Goal: Find specific page/section: Find specific page/section

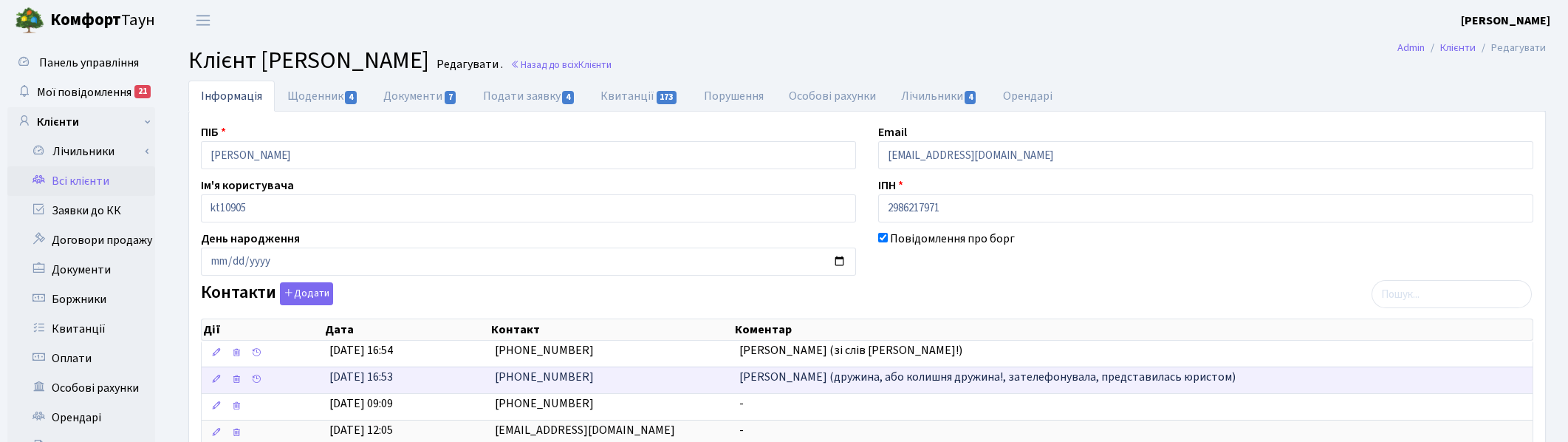
scroll to position [92, 0]
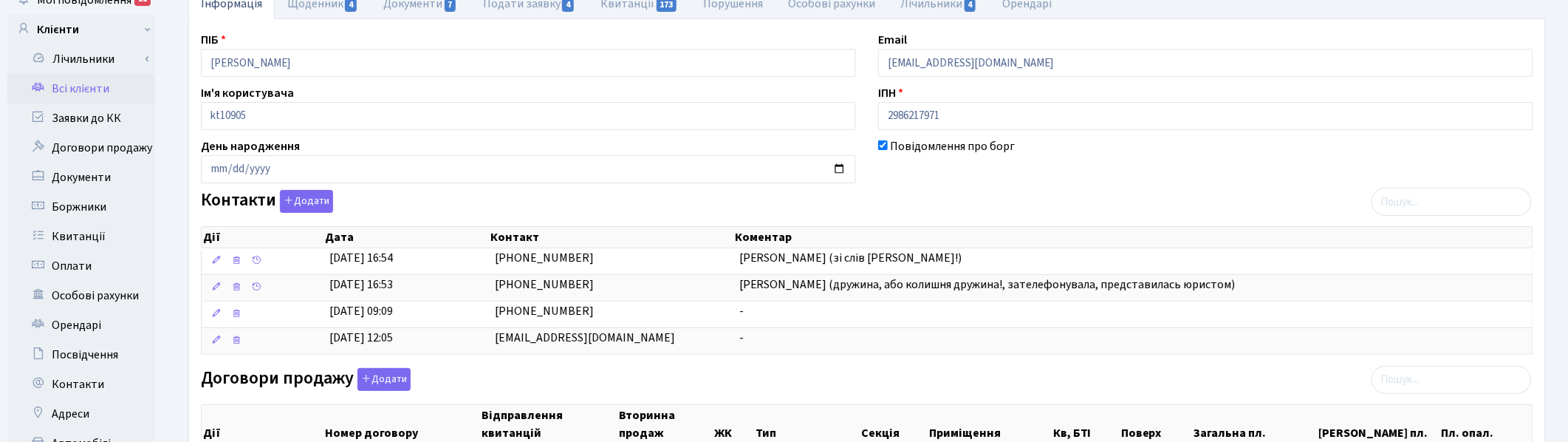
click at [943, 212] on div "Контакти Додати Дії Дата Контакт Коментар Дії Дата Контакт Коментар" at bounding box center [867, 275] width 1355 height 171
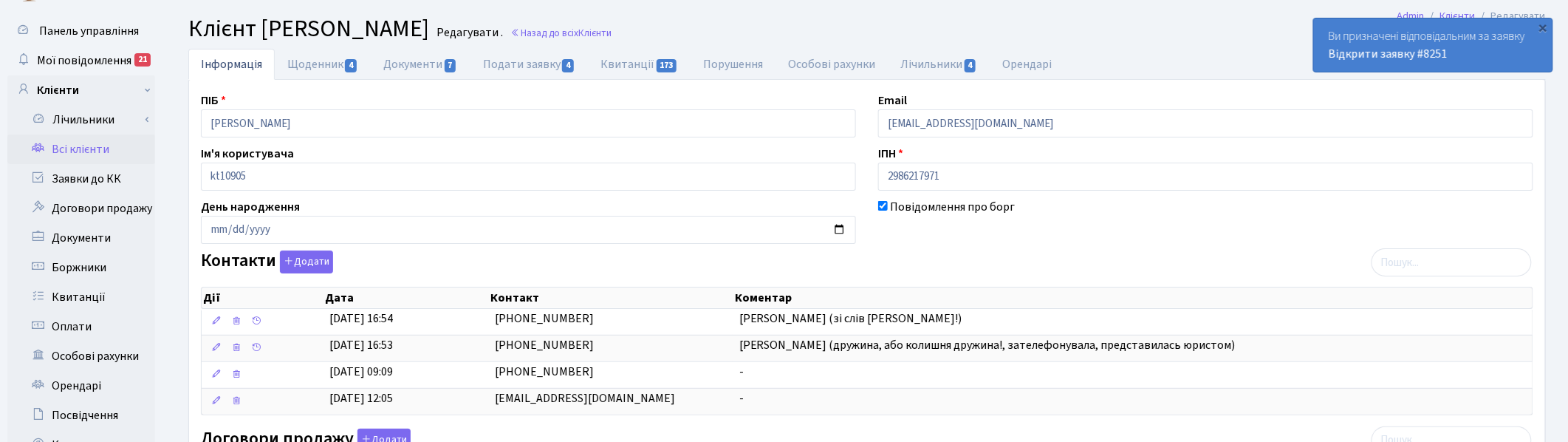
scroll to position [0, 0]
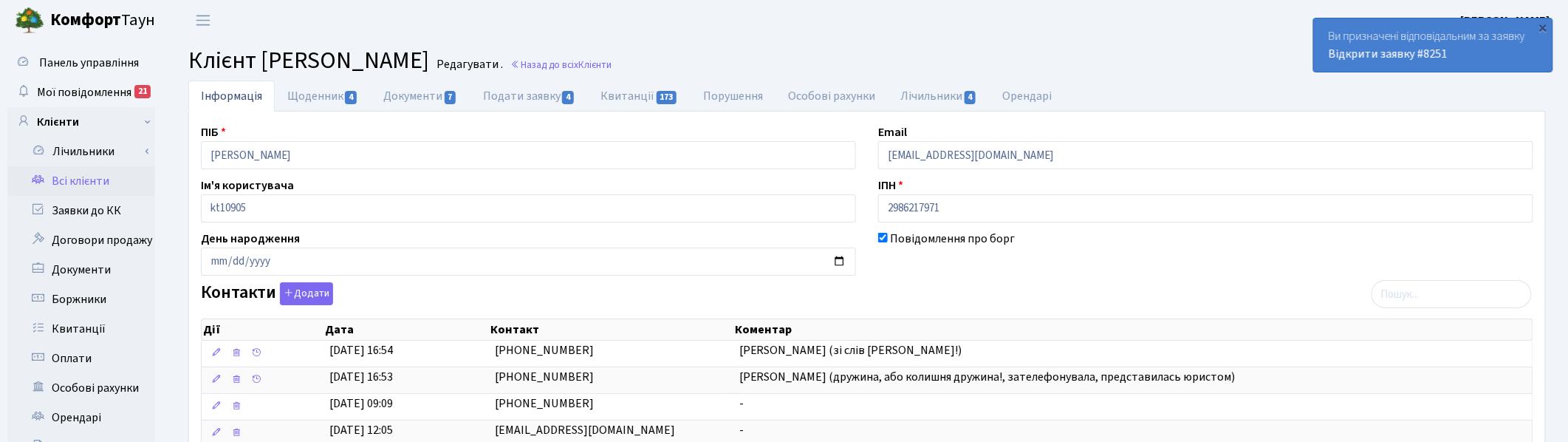
click at [832, 48] on h2 "Клієнт [PERSON_NAME] . Назад до всіх Клієнти" at bounding box center [867, 60] width 1357 height 28
click at [612, 71] on small "Назад до всіх Клієнти" at bounding box center [559, 64] width 104 height 14
click at [612, 67] on link "Назад до всіх Клієнти" at bounding box center [561, 64] width 101 height 14
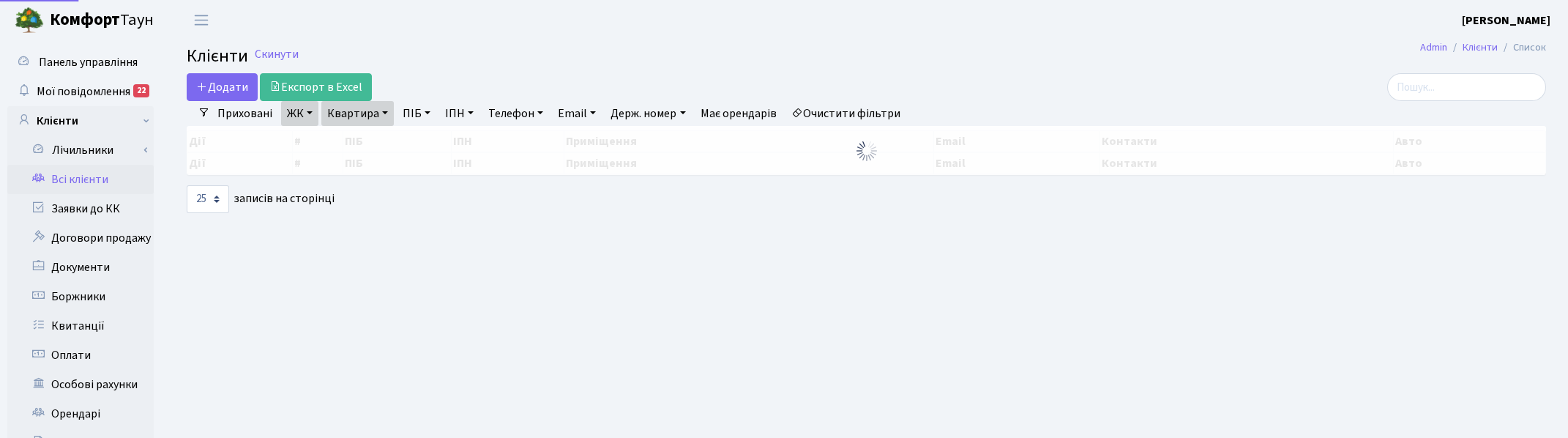
select select "25"
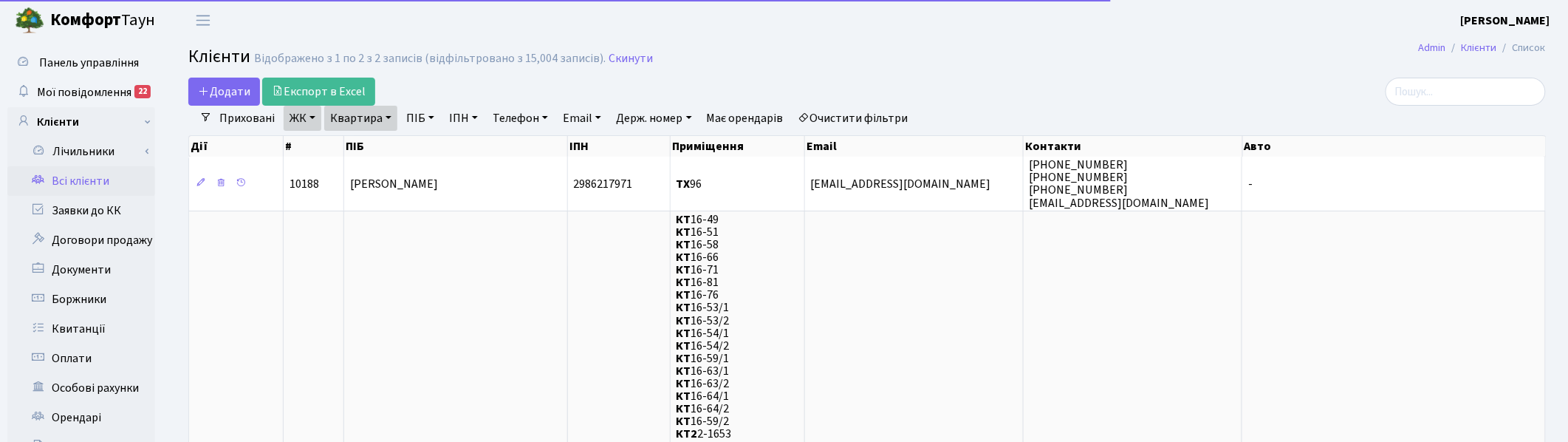
click at [381, 119] on link "Квартира" at bounding box center [360, 118] width 73 height 25
click at [357, 140] on input "96" at bounding box center [368, 147] width 87 height 28
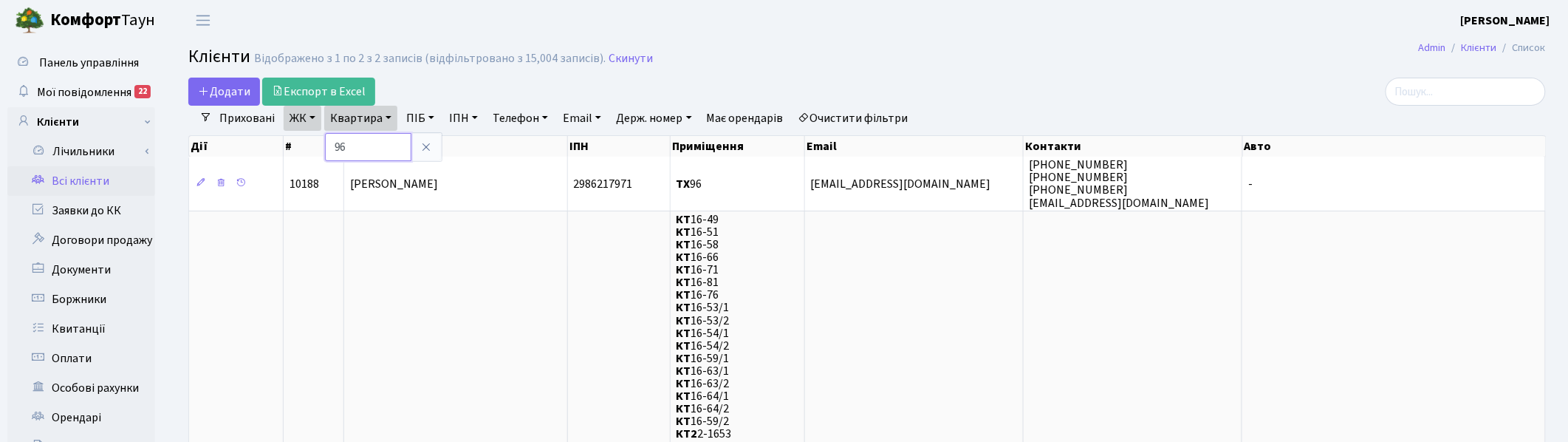
type input "9"
type input "179"
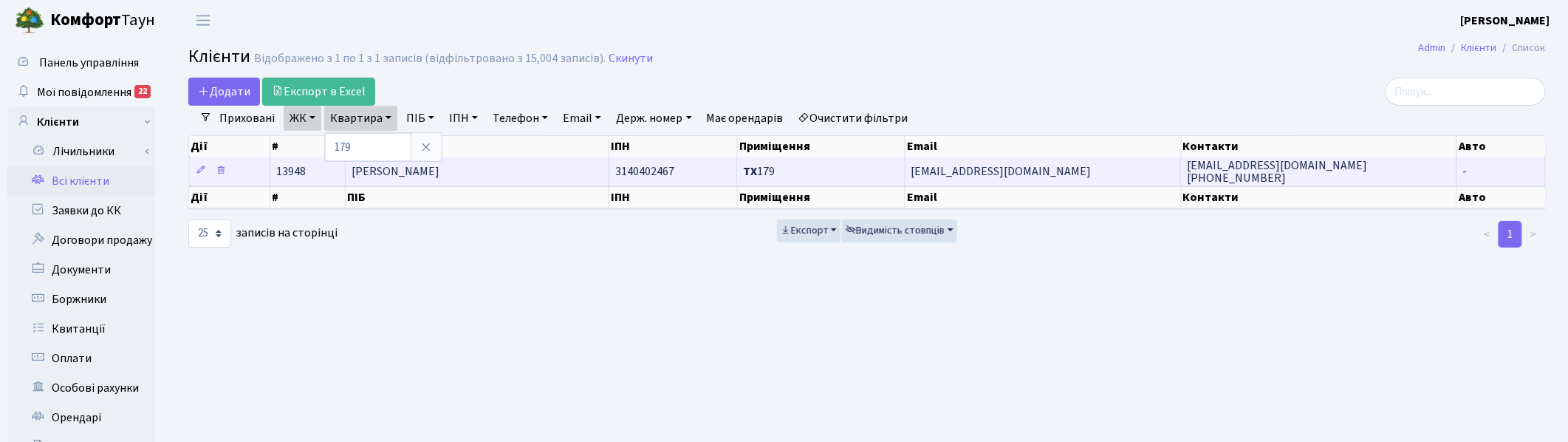
click at [421, 175] on span "Соколова Анна Даніїлівна" at bounding box center [395, 171] width 88 height 16
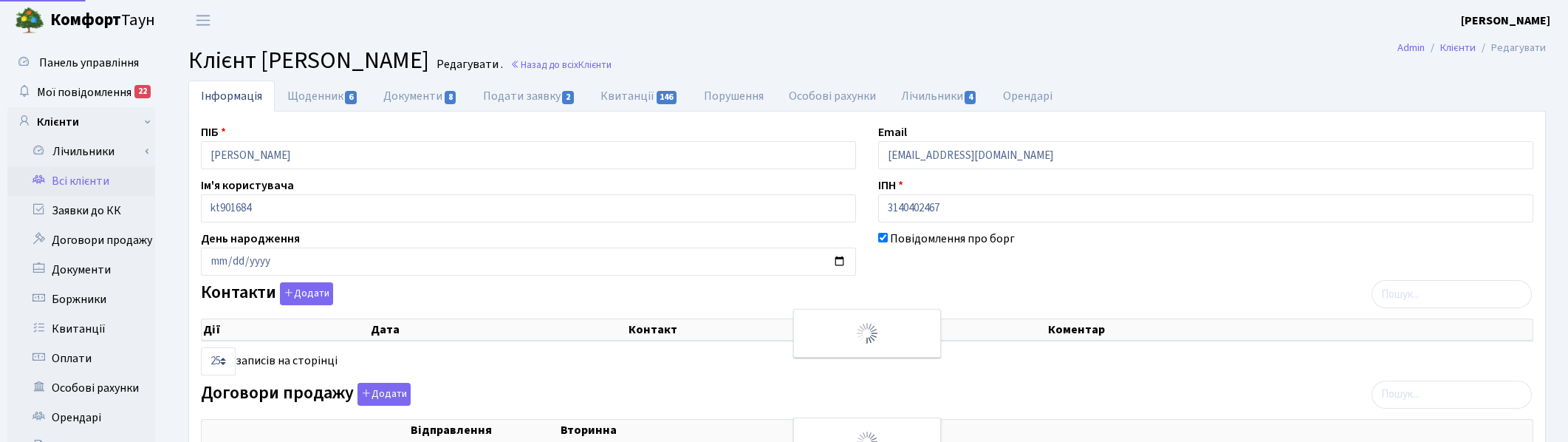
select select "25"
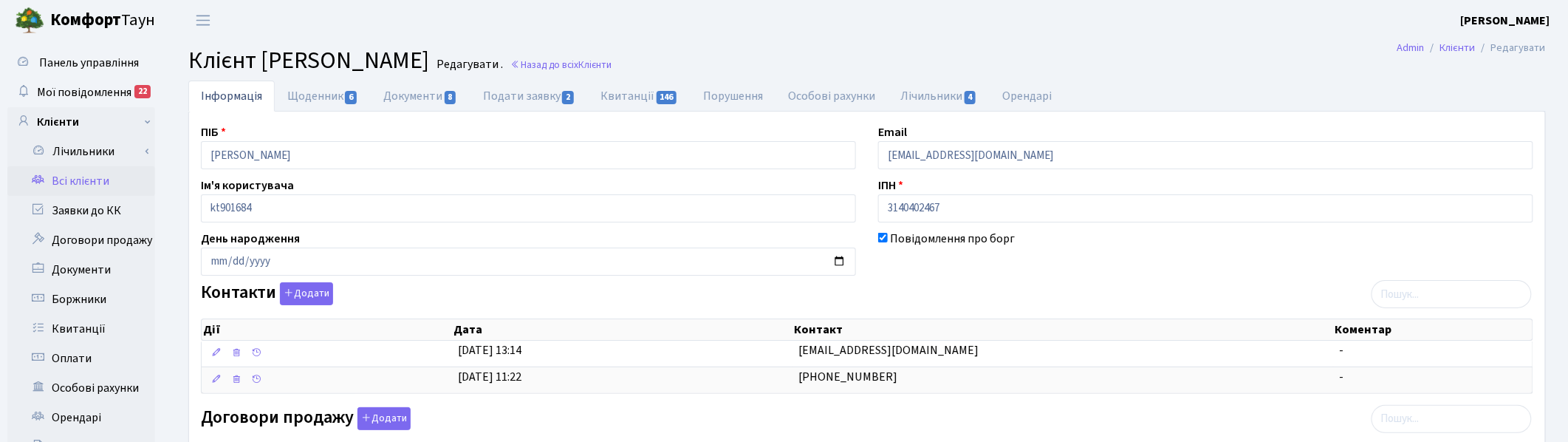
scroll to position [92, 0]
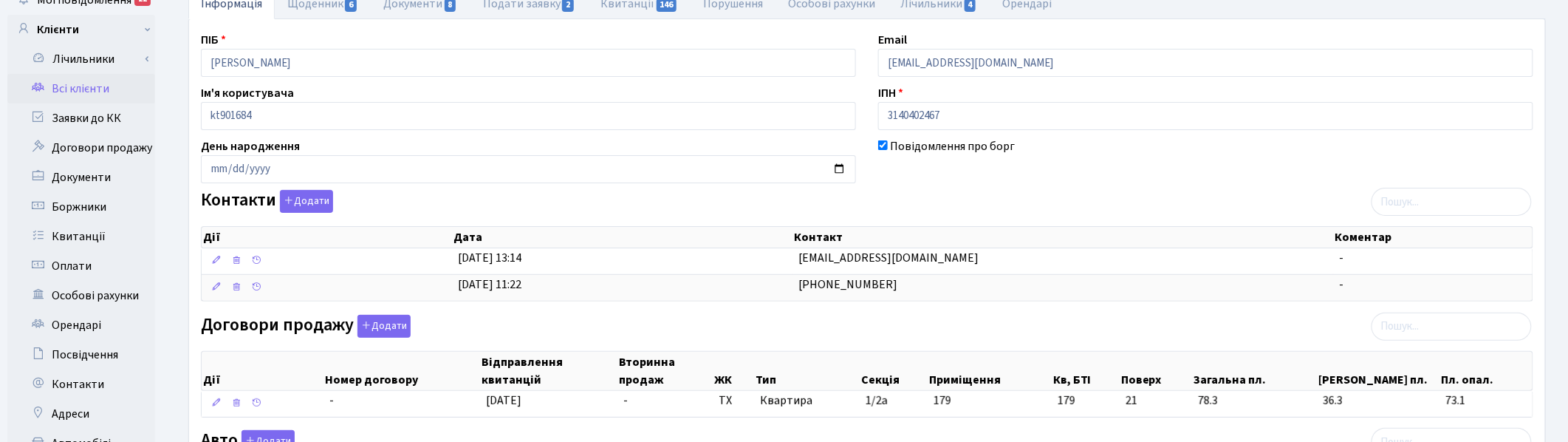
click at [1087, 176] on div "Повідомлення про борг" at bounding box center [1206, 160] width 677 height 46
click at [1236, 168] on div "Повідомлення про борг" at bounding box center [1206, 160] width 677 height 46
click at [1119, 331] on div "Договори продажу Додати Дії Номер договору Відправлення квитанцій Вторинна прод…" at bounding box center [867, 369] width 1355 height 108
